Goal: Transaction & Acquisition: Purchase product/service

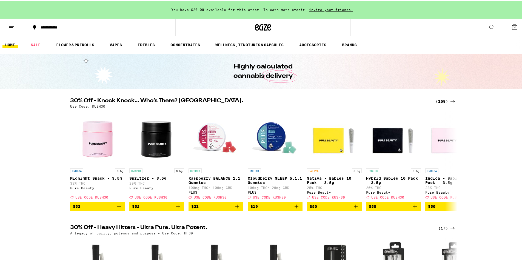
click at [441, 102] on div "(158)" at bounding box center [446, 100] width 20 height 7
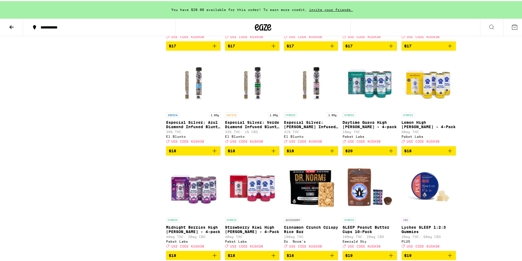
scroll to position [1425, 0]
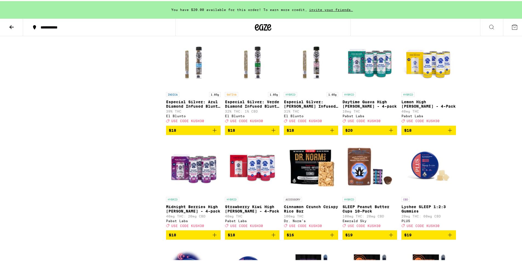
click at [273, 133] on icon "Add to bag" at bounding box center [273, 129] width 7 height 7
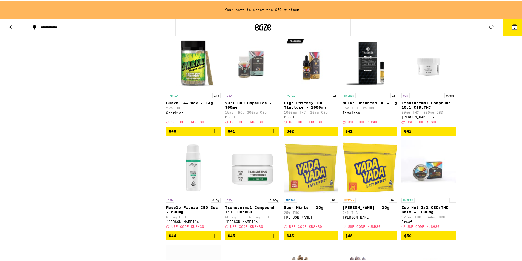
scroll to position [2745, 0]
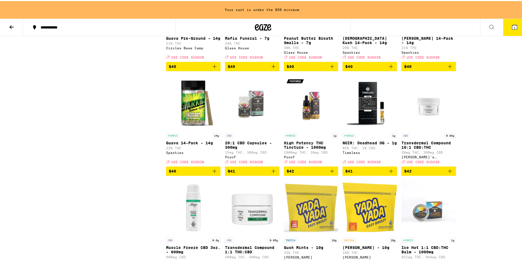
click at [16, 24] on button at bounding box center [11, 26] width 23 height 17
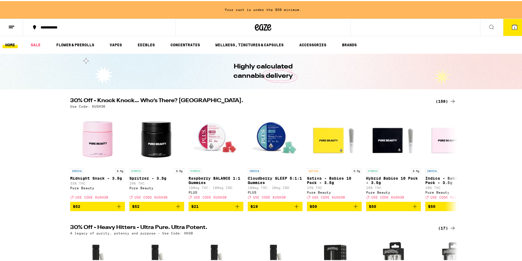
click at [493, 133] on div "30% Off - Knock Knock… Who’s There? Kush. (158) Use Code: KUSH30 INDICA 3.5g Mi…" at bounding box center [263, 153] width 526 height 113
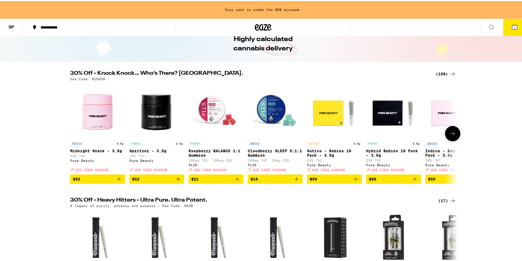
scroll to position [164, 0]
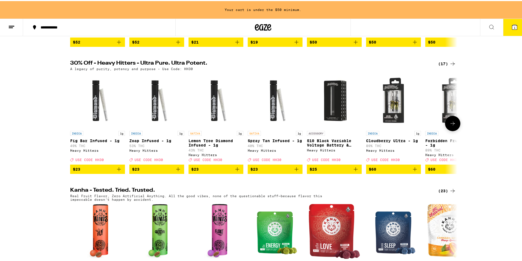
click at [449, 126] on icon at bounding box center [452, 122] width 7 height 7
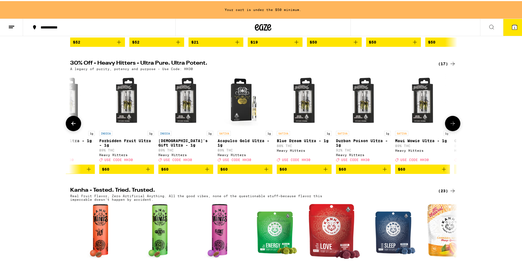
click at [449, 126] on icon at bounding box center [452, 122] width 7 height 7
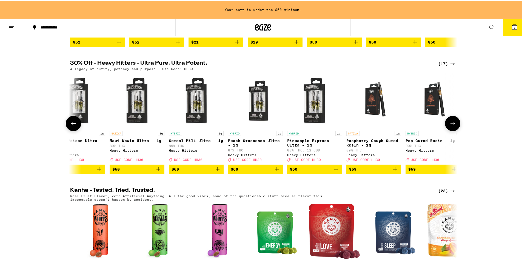
scroll to position [0, 620]
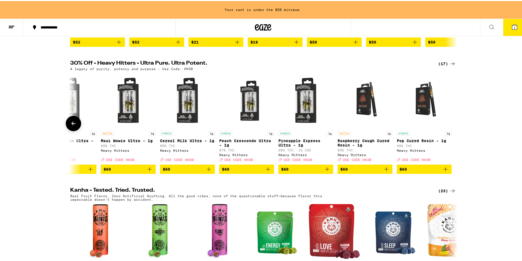
click at [448, 130] on div at bounding box center [452, 122] width 15 height 15
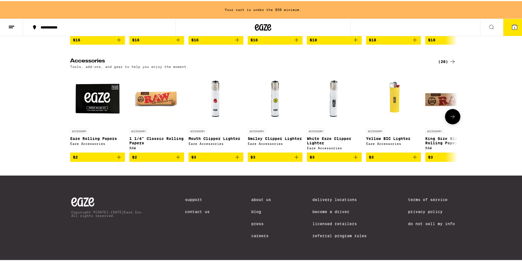
scroll to position [2493, 0]
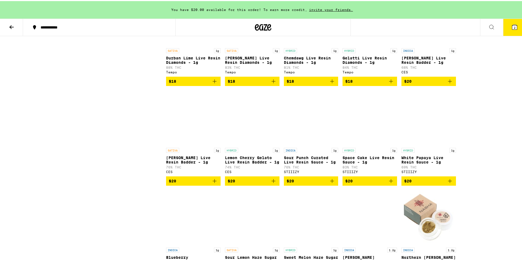
scroll to position [411, 0]
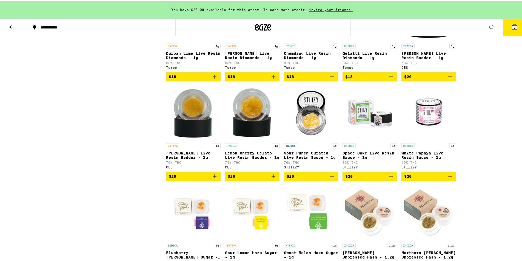
click at [331, 179] on icon "Add to bag" at bounding box center [332, 175] width 7 height 7
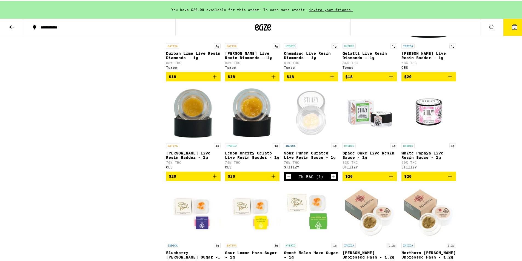
click at [212, 179] on icon "Add to bag" at bounding box center [214, 175] width 7 height 7
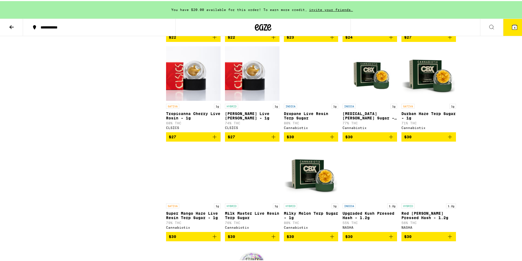
scroll to position [767, 0]
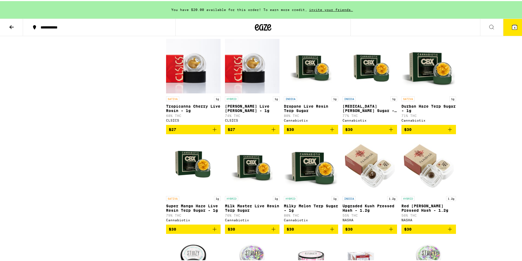
click at [7, 25] on button at bounding box center [11, 26] width 23 height 17
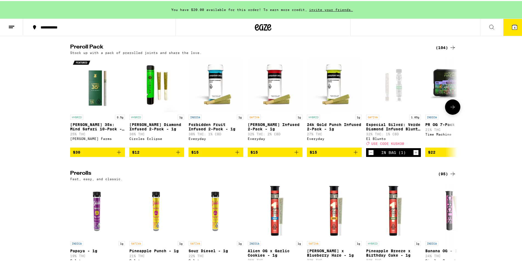
scroll to position [1534, 0]
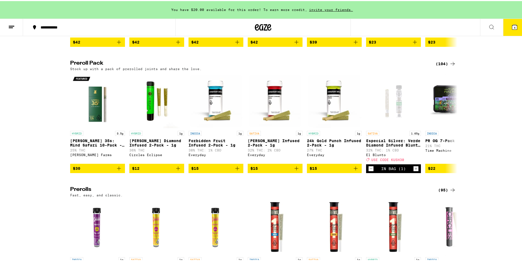
click at [439, 66] on div "(104)" at bounding box center [446, 62] width 20 height 7
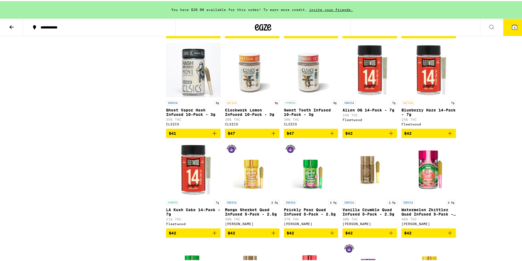
scroll to position [1452, 0]
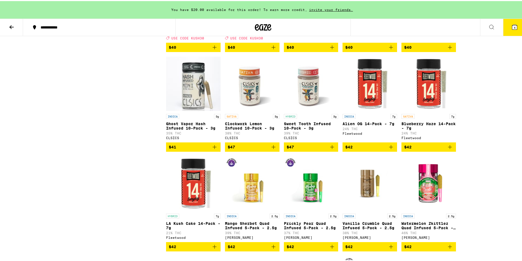
click at [271, 148] on icon "Add to bag" at bounding box center [273, 146] width 4 height 4
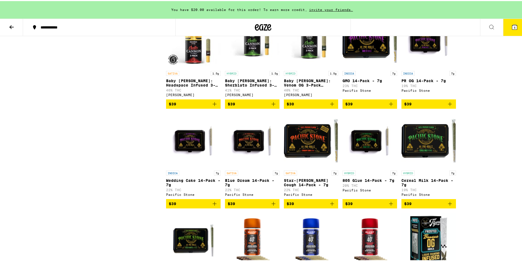
scroll to position [1014, 0]
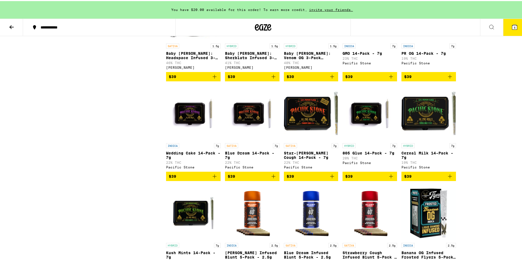
click at [330, 179] on icon "Add to bag" at bounding box center [332, 175] width 7 height 7
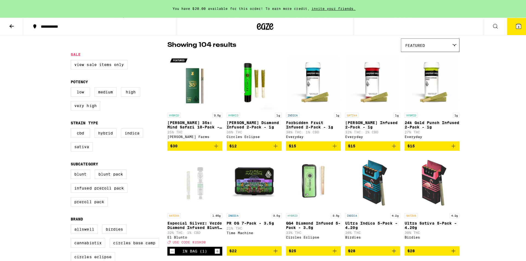
scroll to position [0, 0]
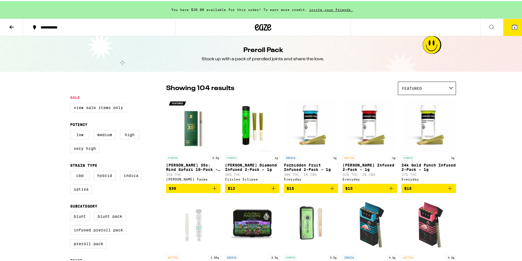
click at [512, 26] on icon at bounding box center [514, 26] width 5 height 5
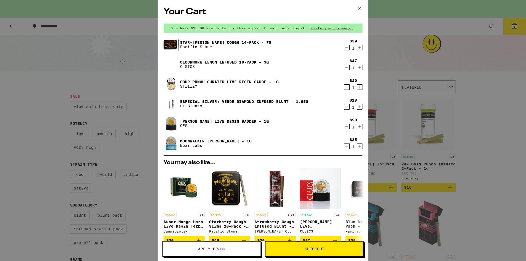
click at [345, 68] on icon "Decrement" at bounding box center [346, 67] width 5 height 7
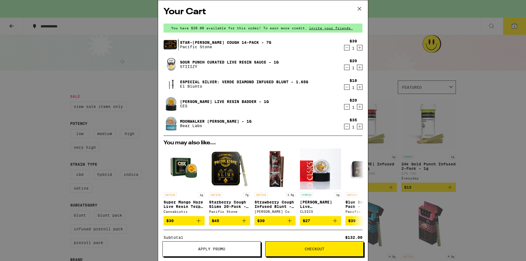
click at [294, 251] on span "Checkout" at bounding box center [314, 249] width 98 height 4
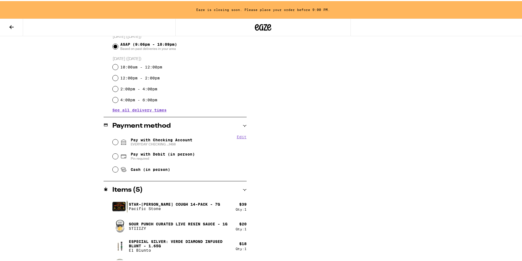
scroll to position [53, 0]
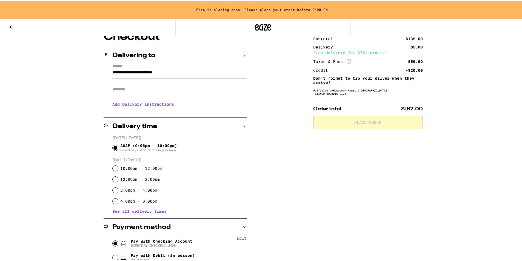
click at [113, 243] on input "Pay with Checking Account EVERYDAY CHECKING ...1468" at bounding box center [115, 242] width 5 height 5
radio input "true"
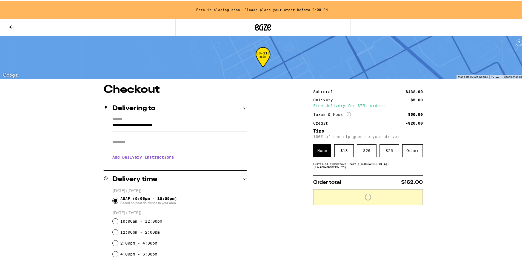
scroll to position [0, 0]
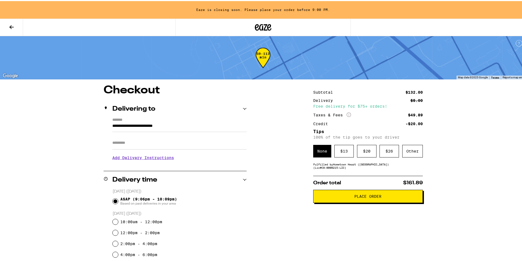
click at [7, 25] on button at bounding box center [11, 26] width 23 height 17
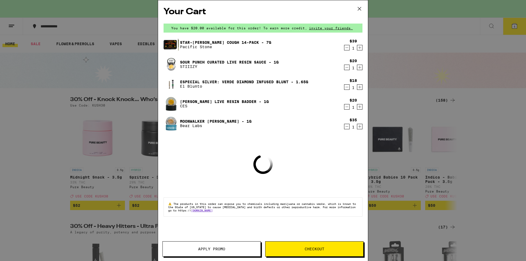
click at [207, 248] on span "Apply Promo" at bounding box center [211, 249] width 27 height 4
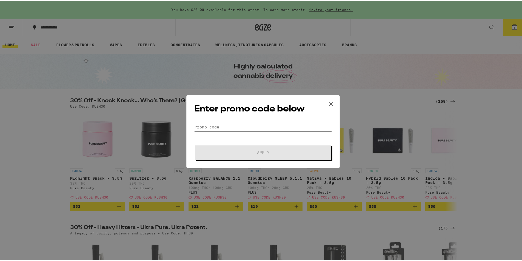
click at [231, 123] on input "Promo Code" at bounding box center [263, 126] width 138 height 8
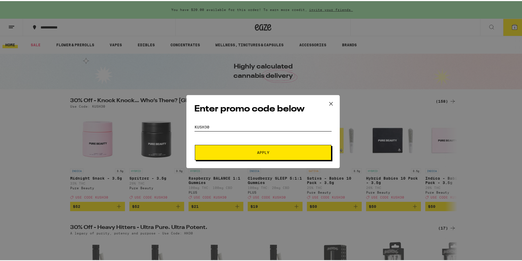
type input "kush30"
click at [230, 154] on button "Apply" at bounding box center [263, 151] width 136 height 15
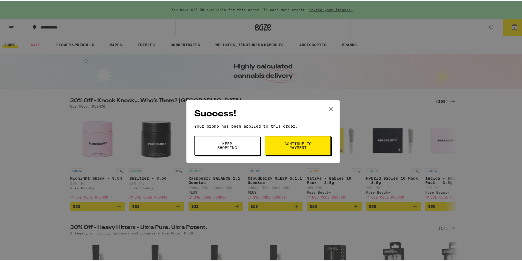
click at [294, 148] on span "Continue to payment" at bounding box center [298, 145] width 28 height 8
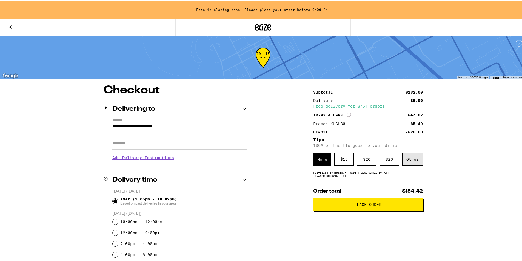
click at [411, 158] on div "Other" at bounding box center [412, 158] width 21 height 13
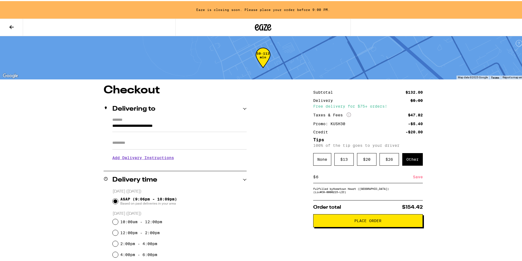
type input "6"
click at [417, 176] on div "Save" at bounding box center [418, 176] width 10 height 12
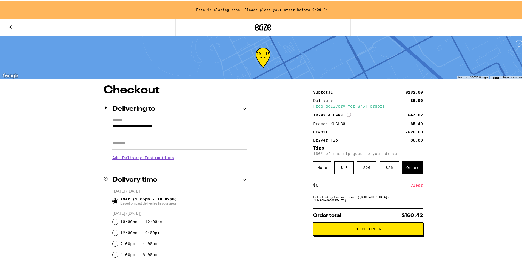
click at [378, 230] on span "Place Order" at bounding box center [367, 228] width 27 height 4
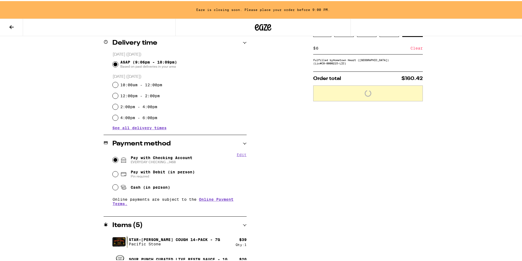
scroll to position [208, 0]
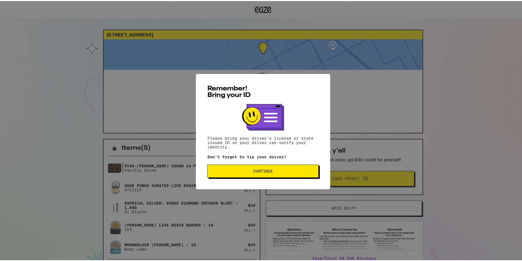
click at [288, 171] on span "Continue" at bounding box center [263, 170] width 102 height 4
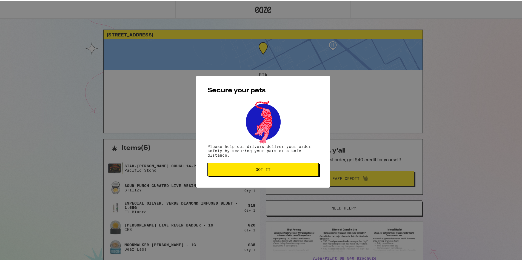
click at [308, 168] on span "Got it" at bounding box center [263, 169] width 102 height 4
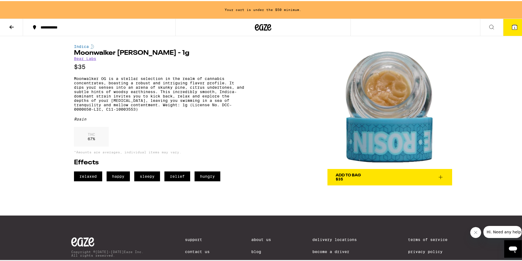
click at [437, 175] on icon at bounding box center [440, 176] width 7 height 7
